Goal: Task Accomplishment & Management: Manage account settings

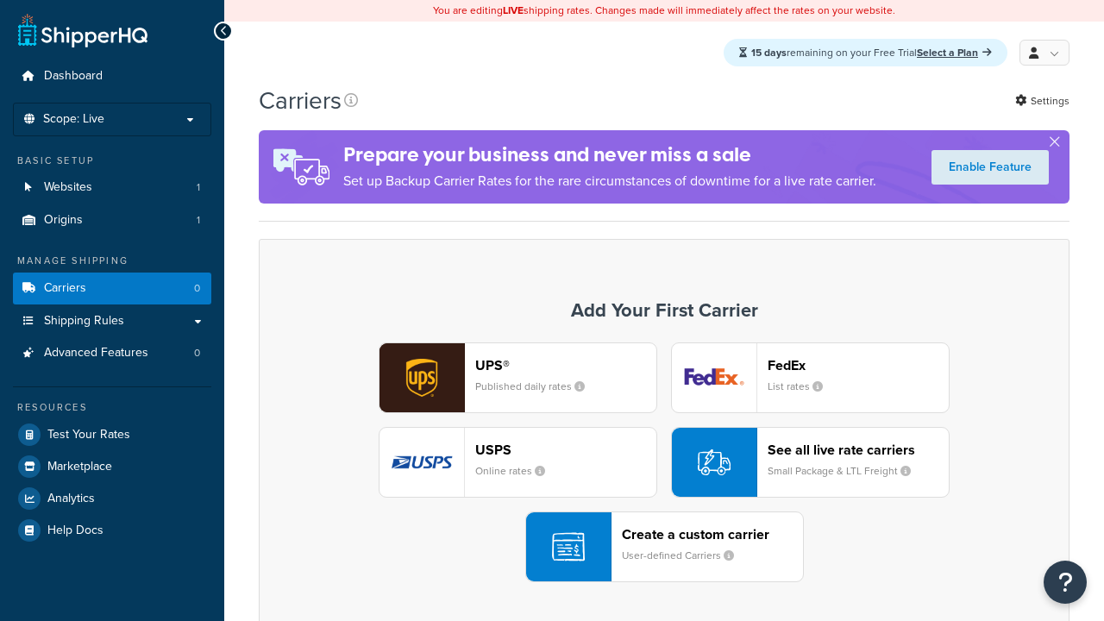
click at [664, 548] on div "Create a custom carrier User-defined Carriers" at bounding box center [712, 546] width 181 height 41
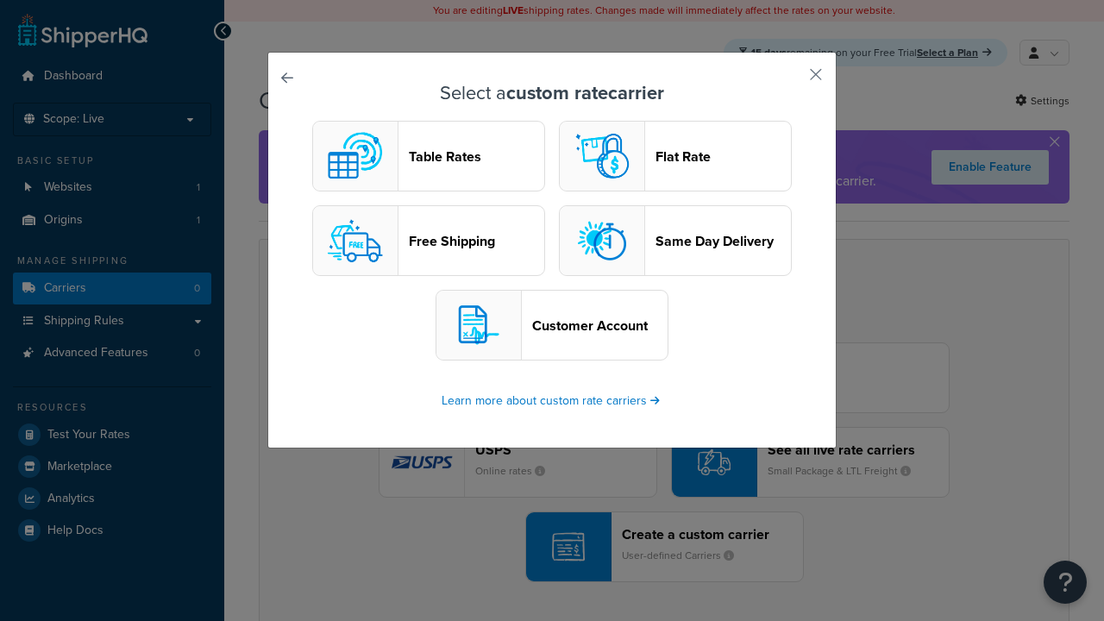
click at [429, 157] on header "Table Rates" at bounding box center [476, 156] width 135 height 16
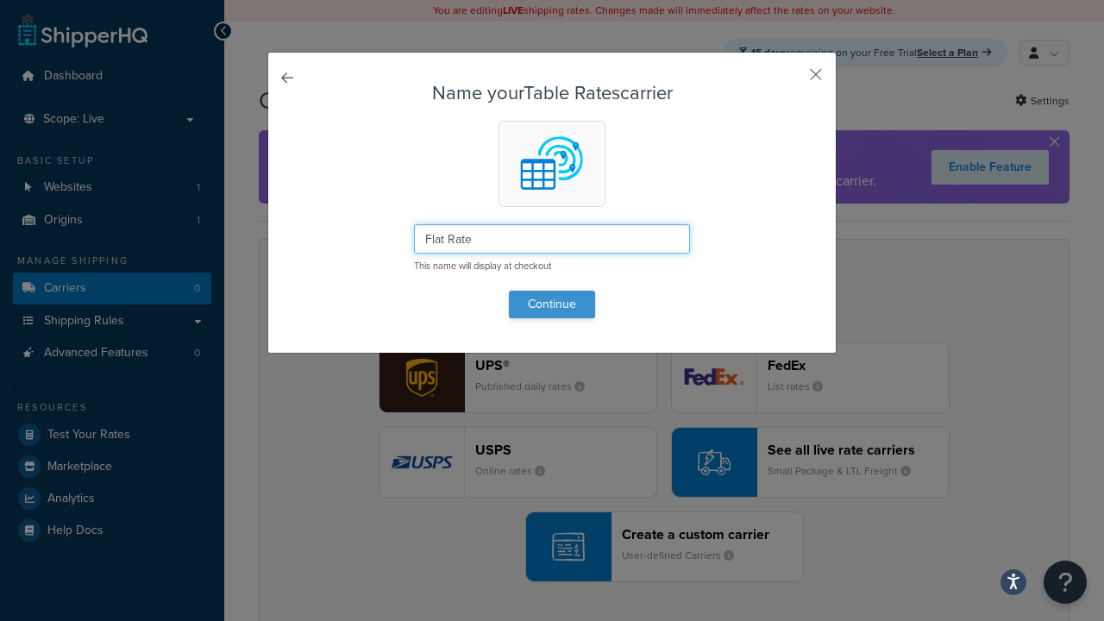
type input "Flat Rate"
click at [552, 304] on button "Continue" at bounding box center [552, 305] width 86 height 28
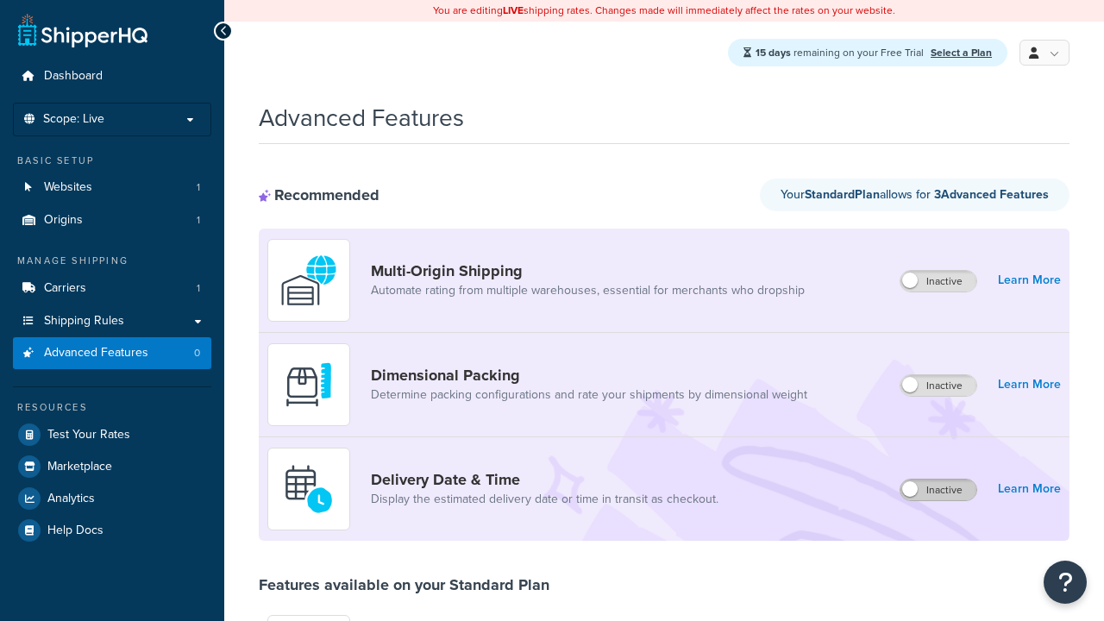
click at [939, 491] on label "Inactive" at bounding box center [938, 490] width 76 height 21
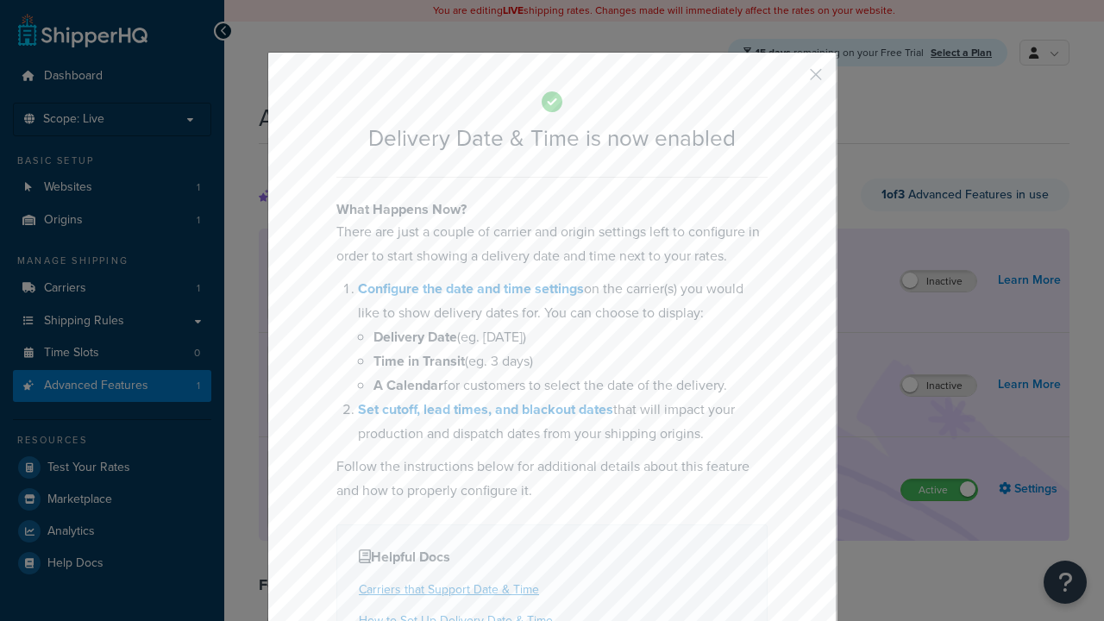
click at [790, 80] on button "button" at bounding box center [790, 80] width 4 height 4
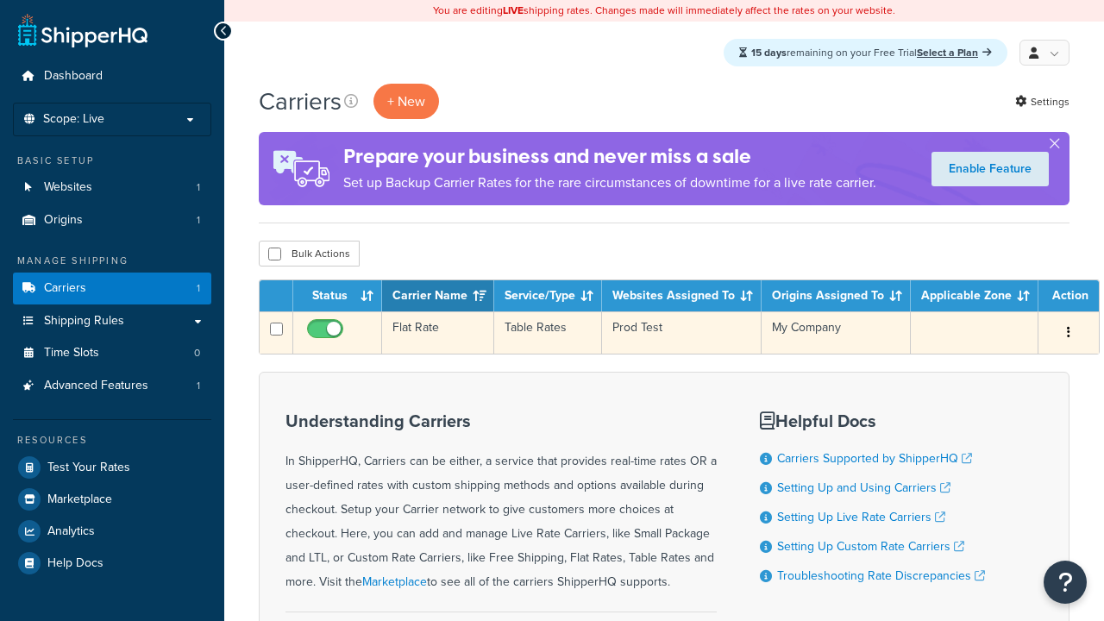
click at [436, 334] on td "Flat Rate" at bounding box center [438, 332] width 112 height 42
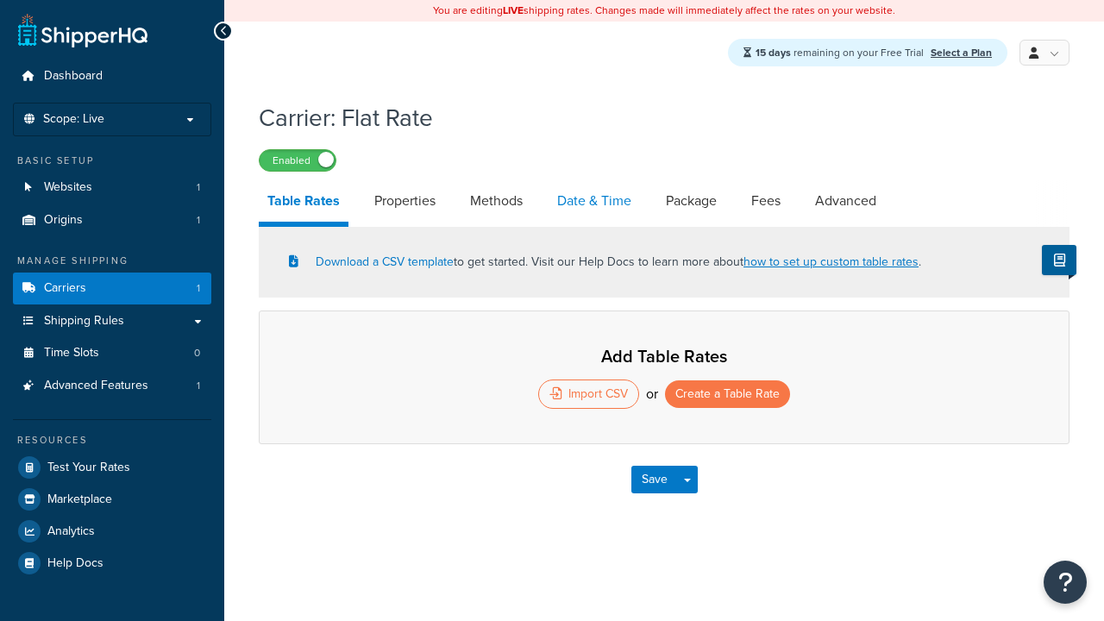
click at [595, 203] on link "Date & Time" at bounding box center [594, 200] width 91 height 41
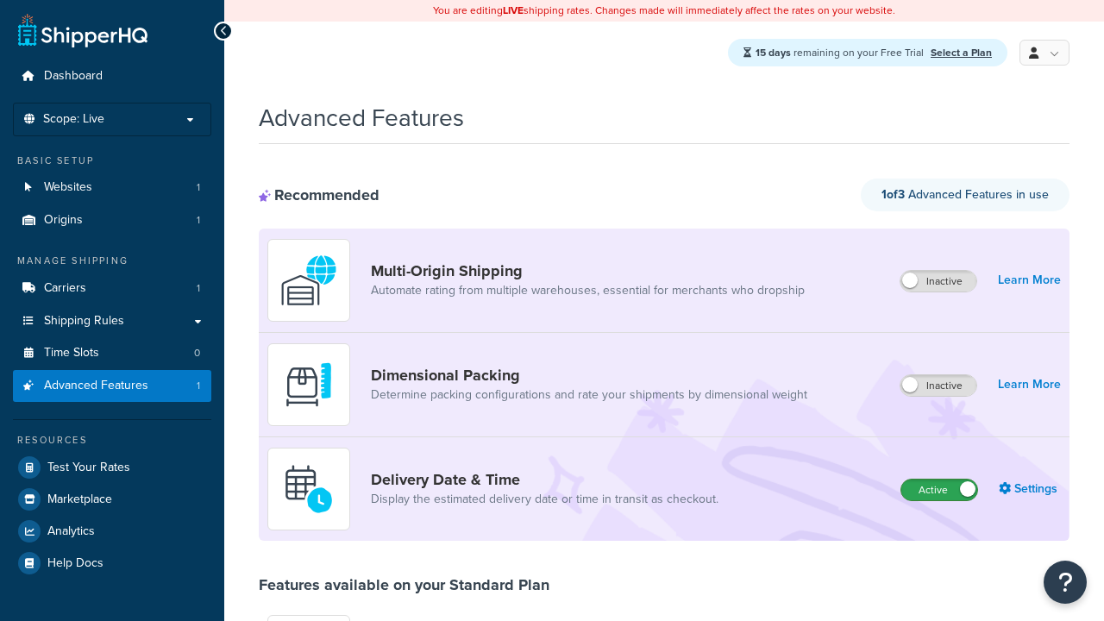
click at [939, 491] on label "Active" at bounding box center [939, 490] width 76 height 21
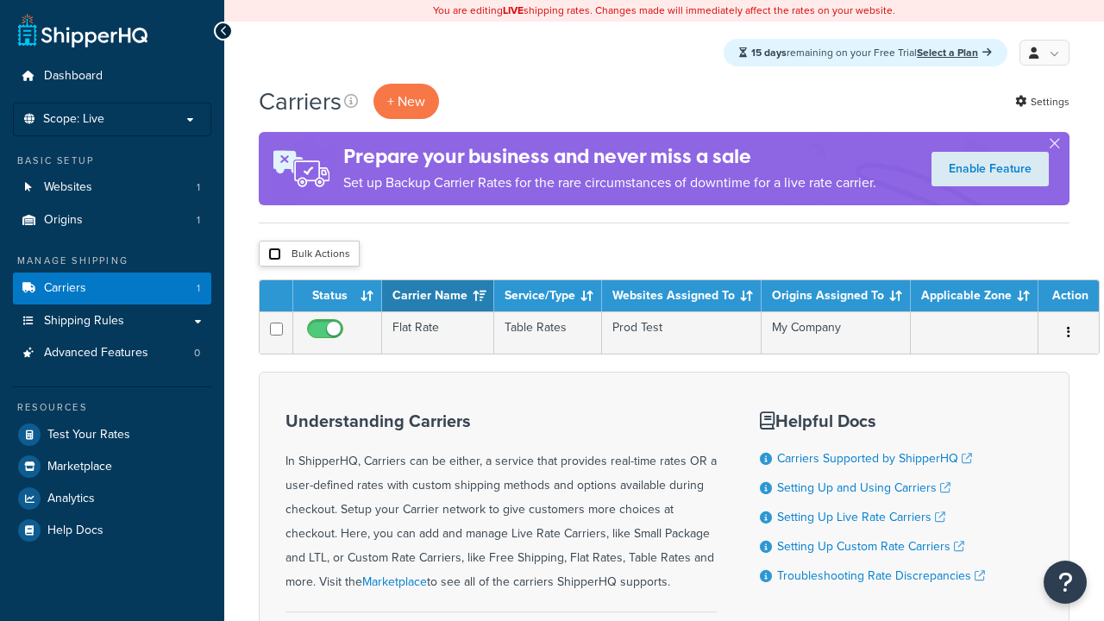
click at [274, 255] on input "checkbox" at bounding box center [274, 254] width 13 height 13
checkbox input "true"
click at [0, 0] on button "Delete" at bounding box center [0, 0] width 0 height 0
